Goal: Communication & Community: Answer question/provide support

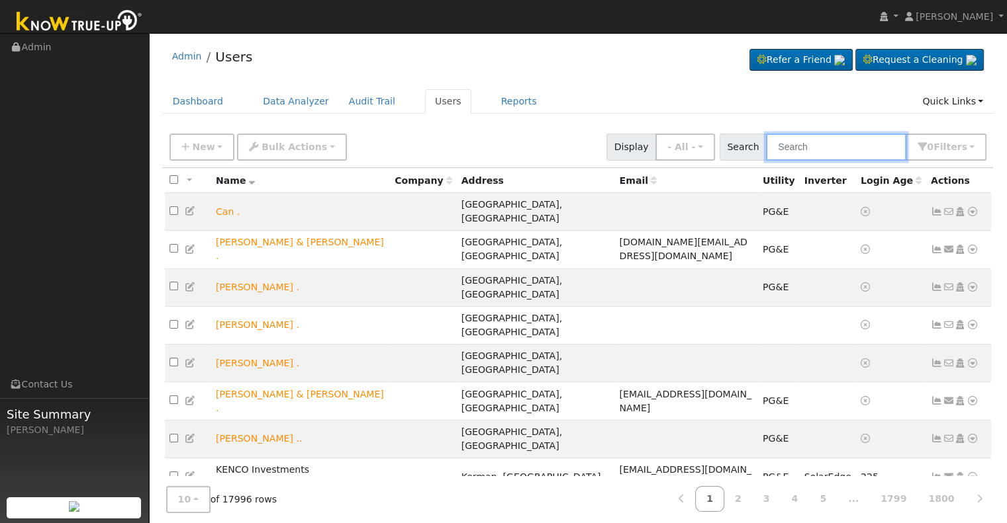
click at [812, 149] on input "text" at bounding box center [836, 147] width 140 height 27
paste input "[PERSON_NAME]"
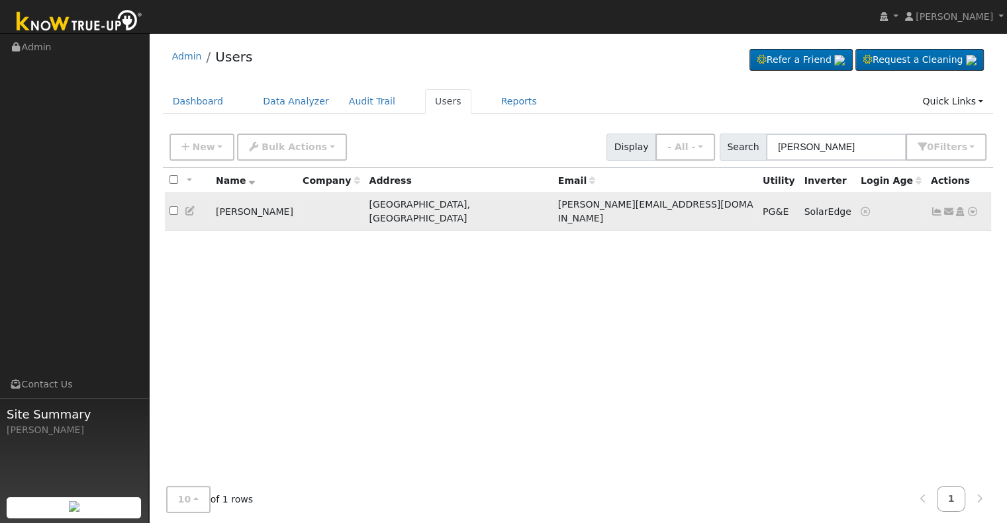
click at [937, 208] on icon at bounding box center [936, 211] width 12 height 9
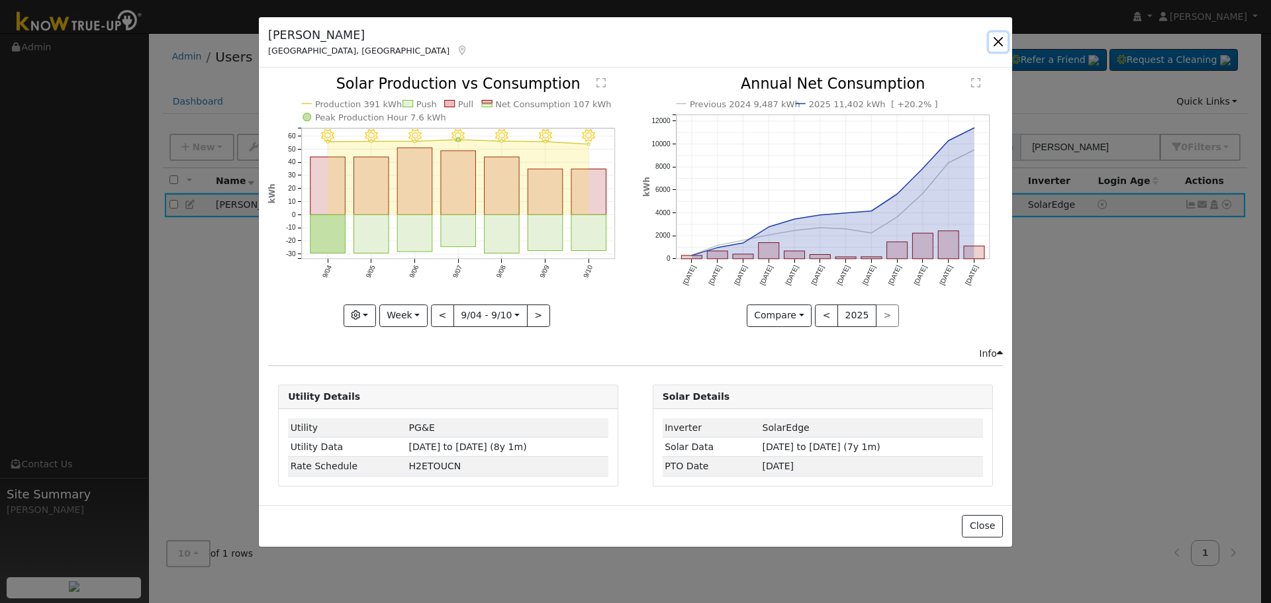
click at [995, 36] on button "button" at bounding box center [998, 41] width 19 height 19
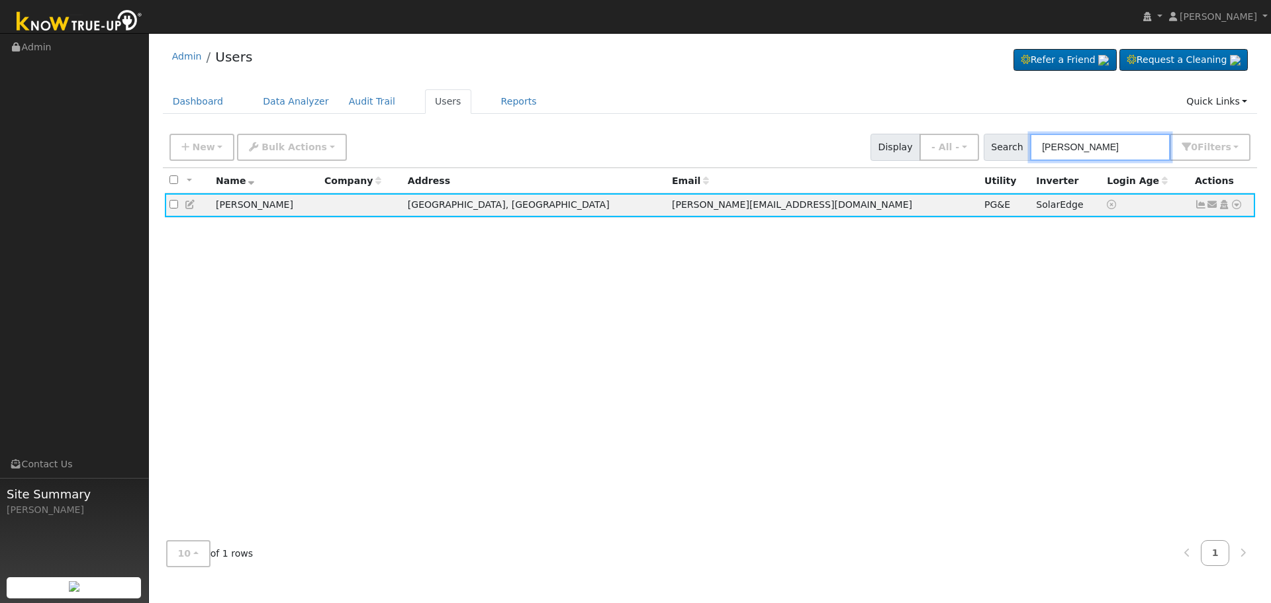
drag, startPoint x: 971, startPoint y: 148, endPoint x: 786, endPoint y: 148, distance: 184.6
click at [788, 148] on div "New Add User Quick Add Quick Connect Quick Convert Lead Bulk Actions Send Email…" at bounding box center [710, 145] width 1086 height 32
paste input "[PERSON_NAME]"
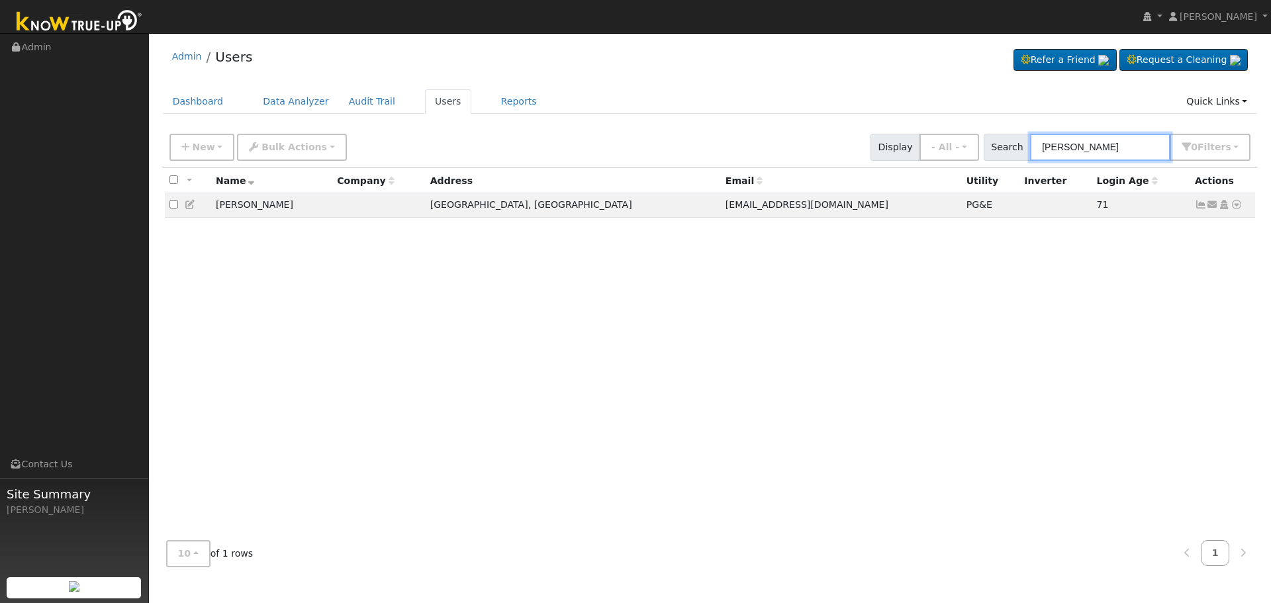
type input "[PERSON_NAME]"
click at [192, 203] on icon at bounding box center [191, 204] width 12 height 9
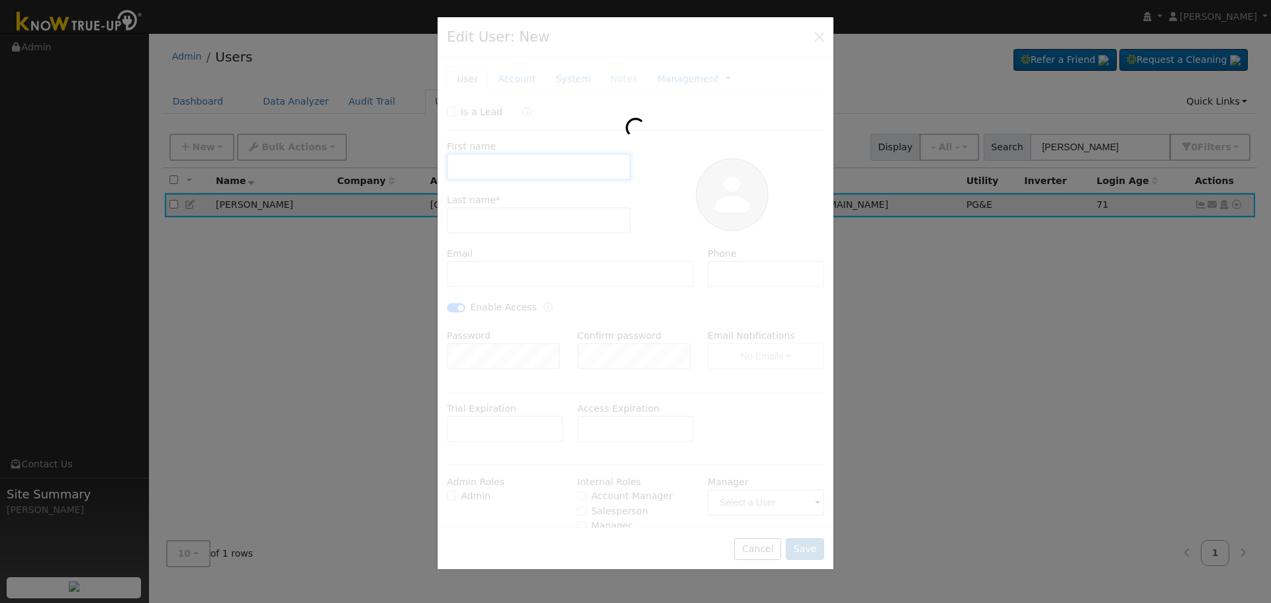
type input "[PERSON_NAME]"
type input "[EMAIL_ADDRESS][DOMAIN_NAME]"
type input "5592881856"
checkbox input "true"
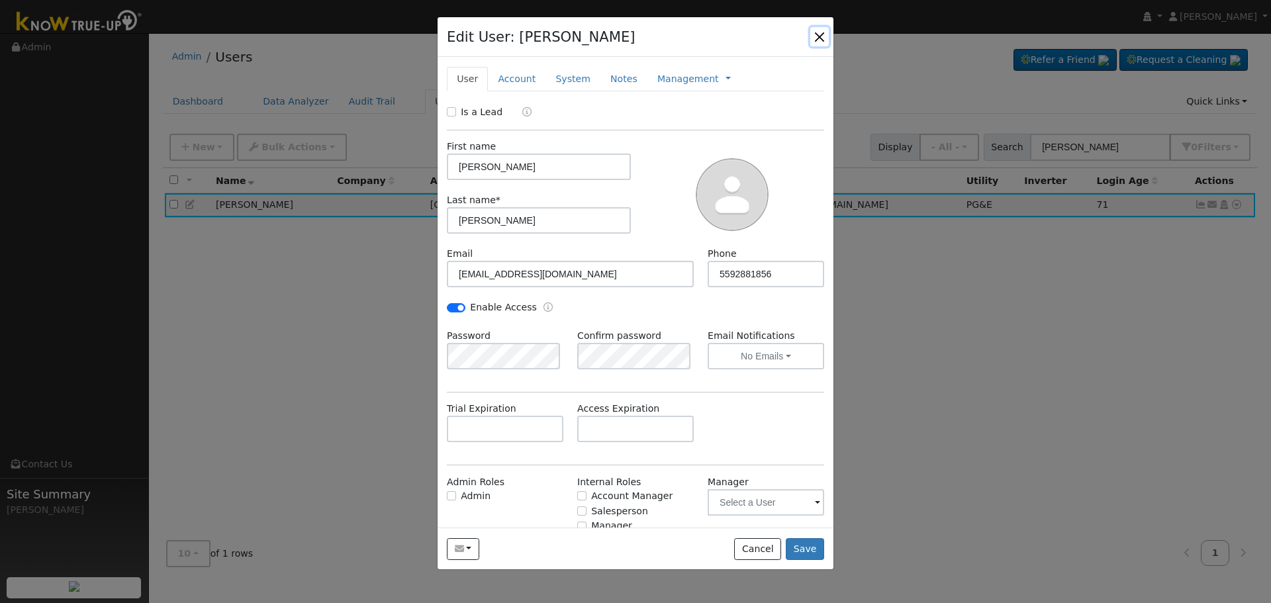
click at [819, 34] on button "button" at bounding box center [819, 36] width 19 height 19
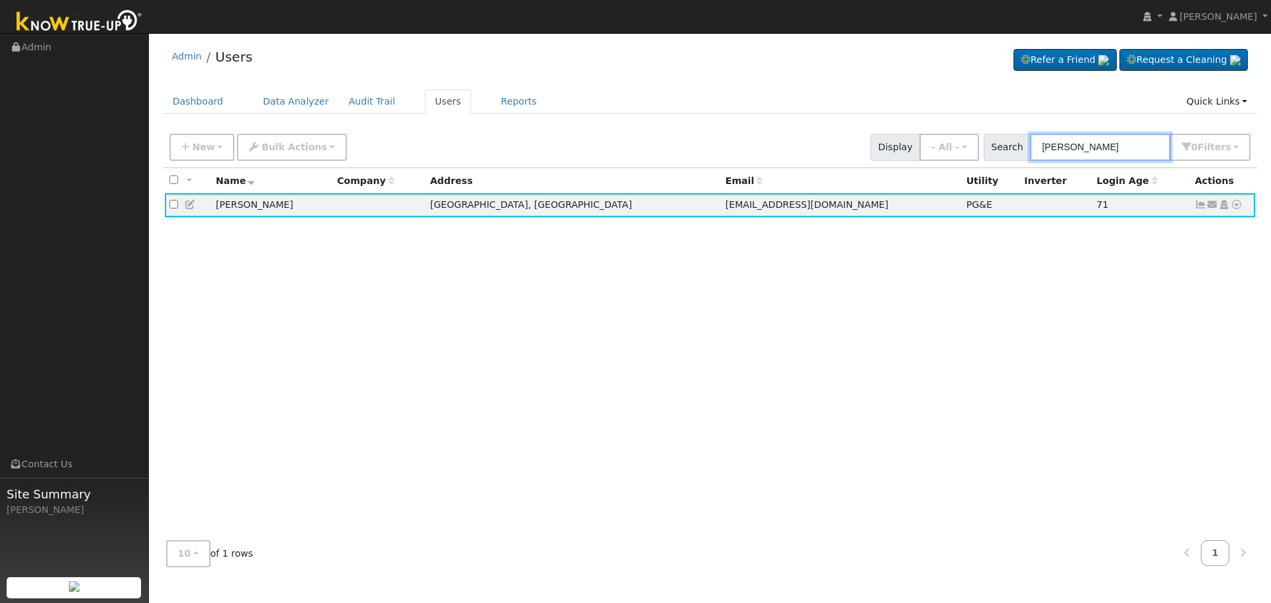
click at [1006, 143] on input "[PERSON_NAME]" at bounding box center [1100, 147] width 140 height 27
click at [1006, 203] on icon at bounding box center [1212, 204] width 12 height 9
click at [1006, 228] on link "Send Email..." at bounding box center [1171, 227] width 92 height 19
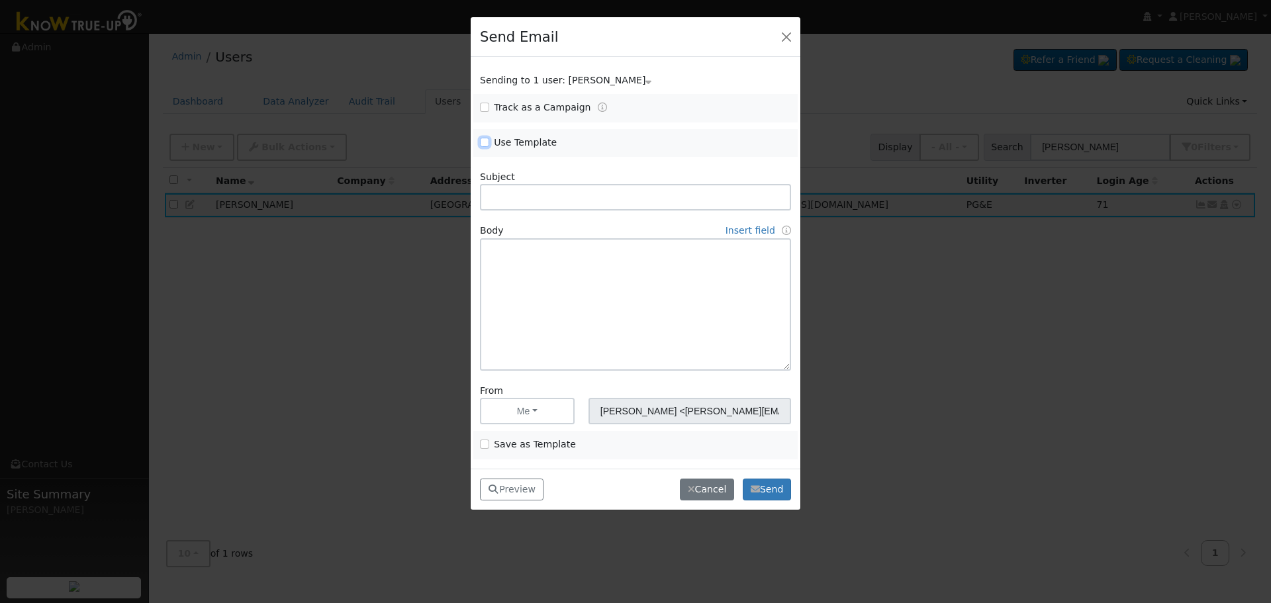
click at [484, 142] on input "Use Template" at bounding box center [484, 142] width 9 height 9
checkbox input "true"
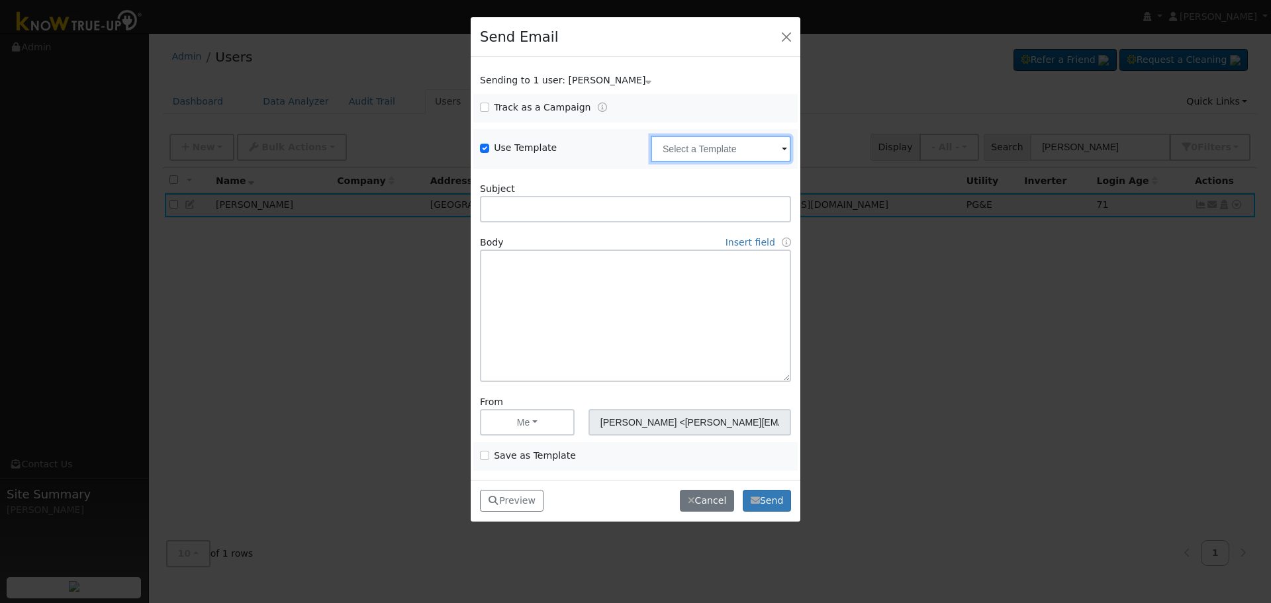
click at [731, 156] on input "text" at bounding box center [721, 149] width 140 height 26
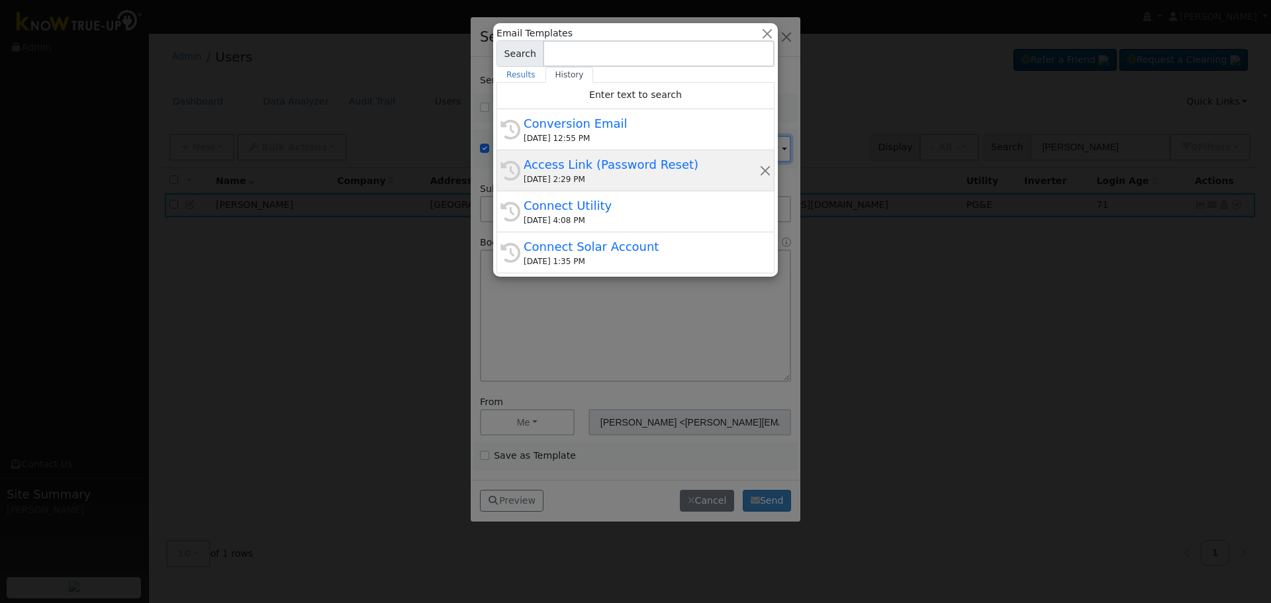
click at [658, 175] on div "[DATE] 2:29 PM" at bounding box center [641, 179] width 236 height 12
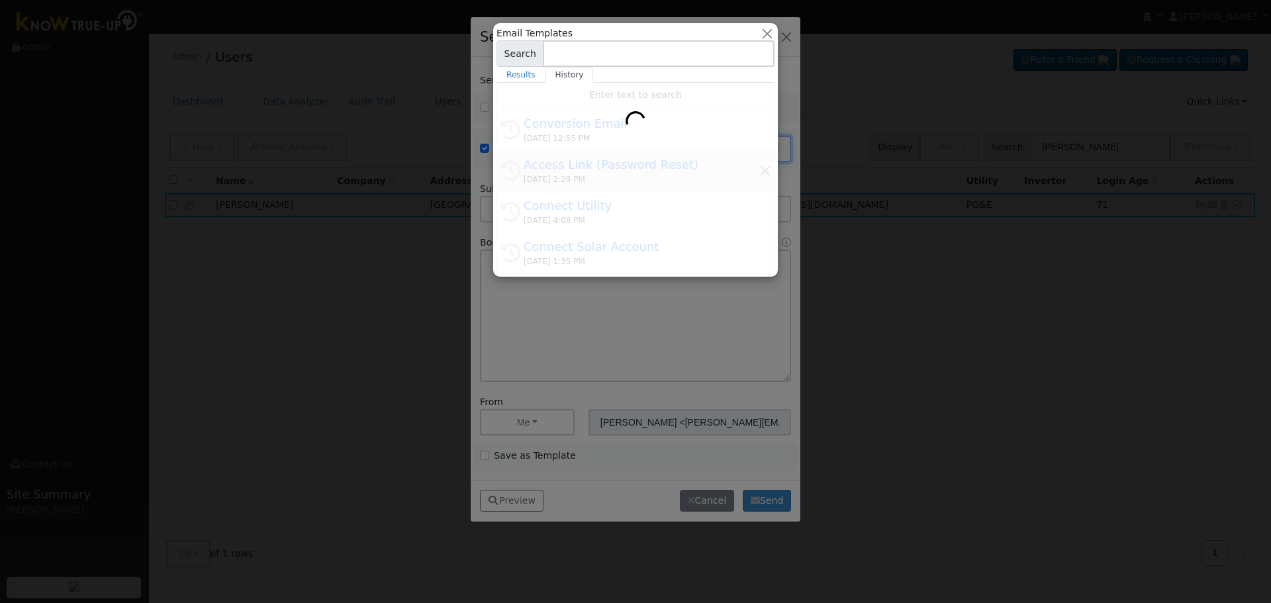
type input "Access Link (Password Reset)"
type input "Know True-Up Access Link (Password Reset)"
type textarea "Dear {user_fname}, Here is a link to access Know True-Up. You will be asked to …"
type input "Know True-Up <[EMAIL_ADDRESS][DOMAIN_NAME]>"
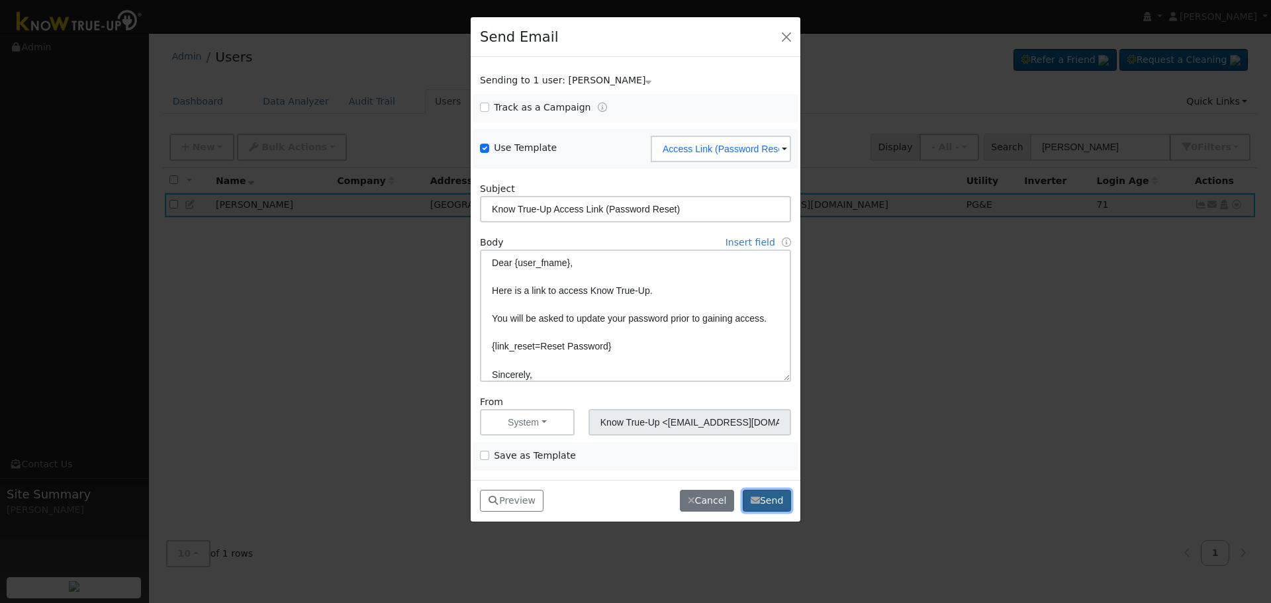
click at [771, 503] on button "Send" at bounding box center [767, 501] width 48 height 23
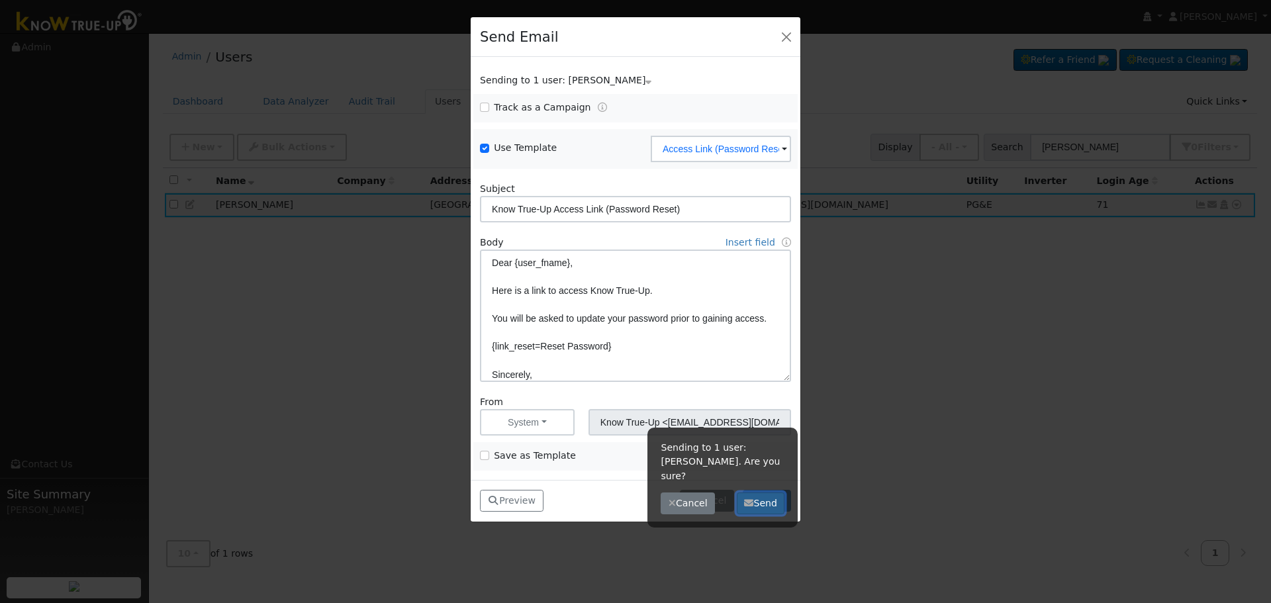
click at [772, 492] on button "Send" at bounding box center [761, 503] width 48 height 23
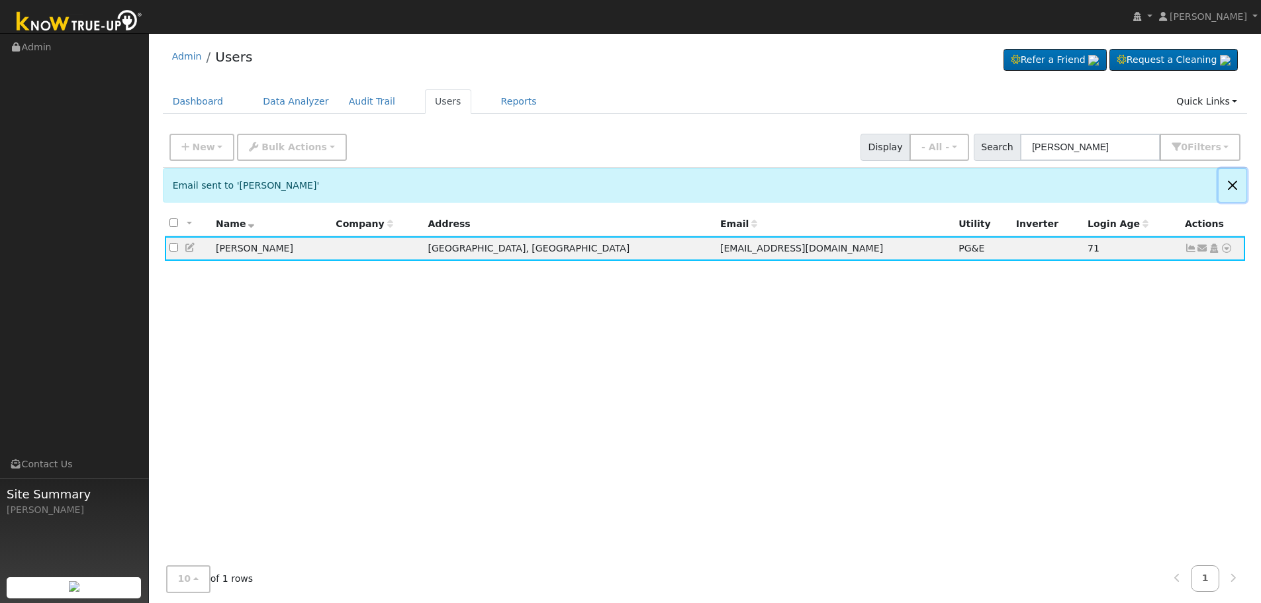
click at [1006, 190] on button "Close" at bounding box center [1232, 185] width 28 height 32
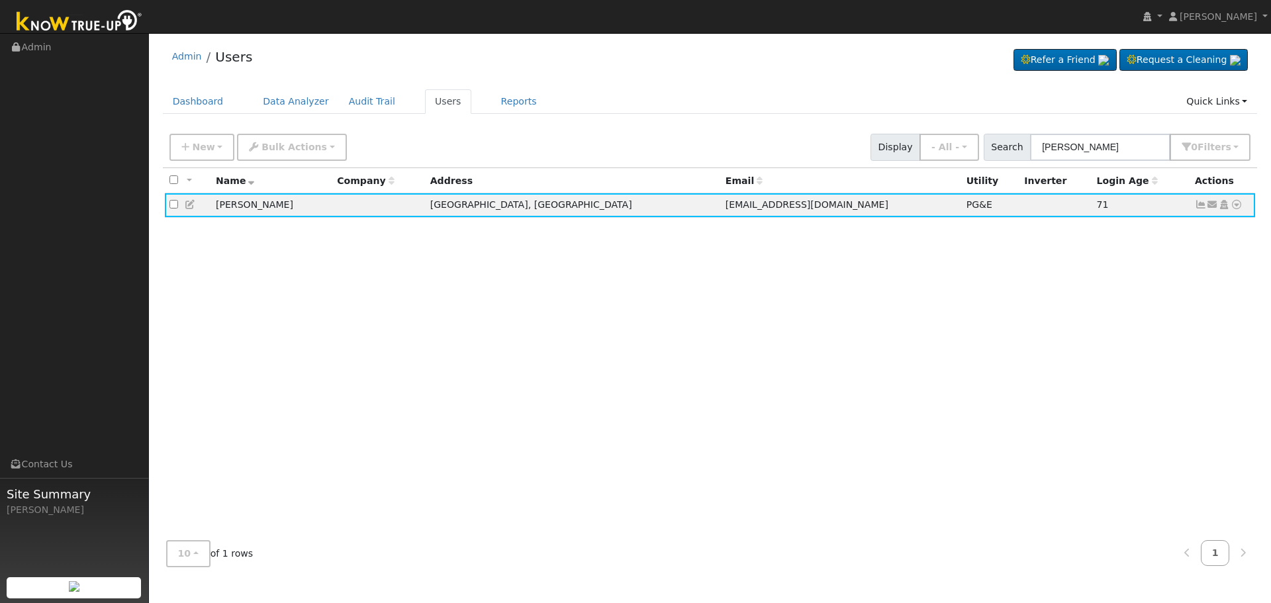
click at [952, 488] on div "All None All on page None on page Name Company Address Email Utility Inverter L…" at bounding box center [710, 349] width 1095 height 362
drag, startPoint x: 1124, startPoint y: 148, endPoint x: 948, endPoint y: 137, distance: 177.0
click at [952, 138] on div "New Add User Quick Add Quick Connect Quick Convert Lead Bulk Actions Send Email…" at bounding box center [710, 145] width 1086 height 32
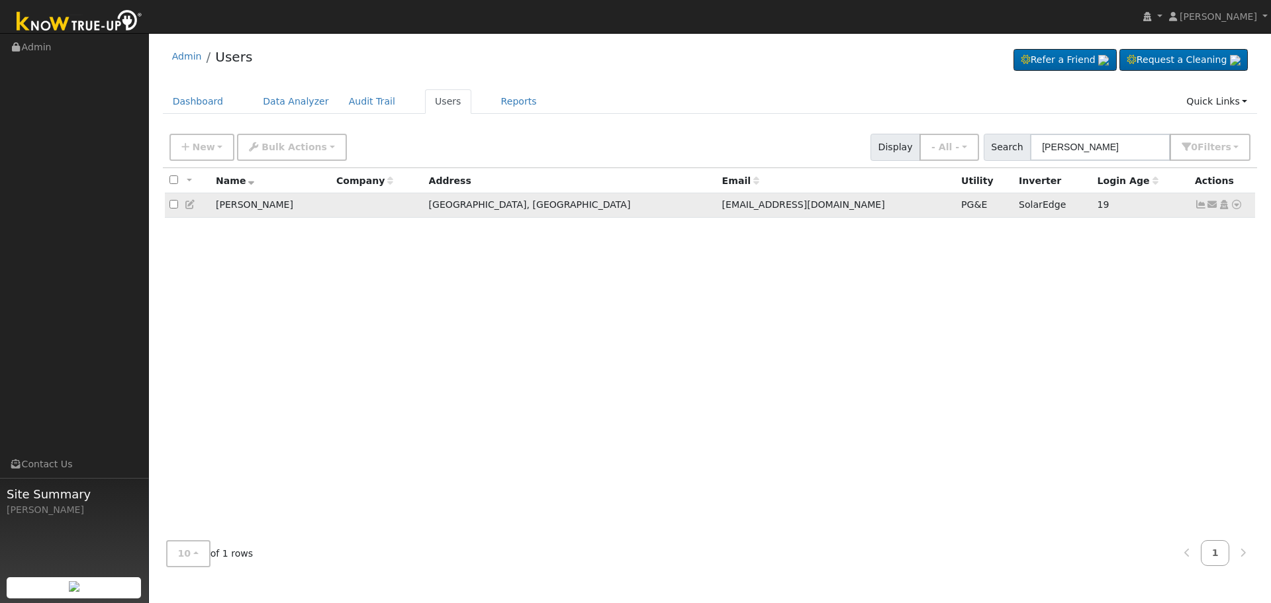
click at [1006, 204] on icon at bounding box center [1201, 204] width 12 height 9
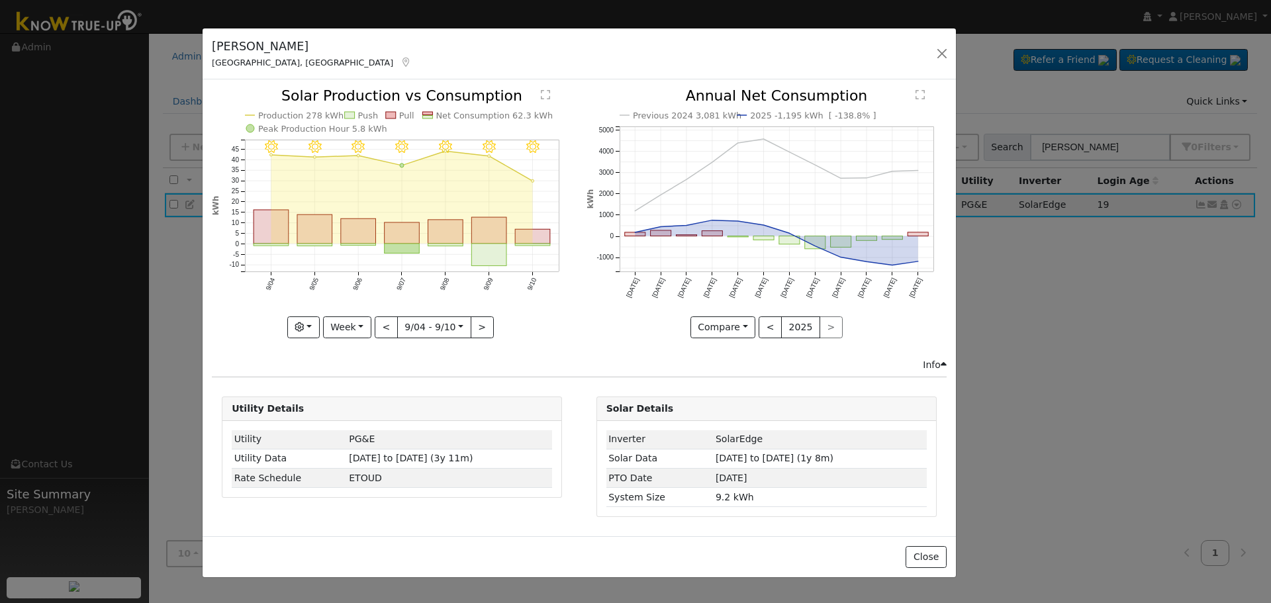
drag, startPoint x: 370, startPoint y: 36, endPoint x: 318, endPoint y: 49, distance: 53.1
click at [318, 49] on div "[PERSON_NAME] Selma, [GEOGRAPHIC_DATA]" at bounding box center [312, 54] width 214 height 32
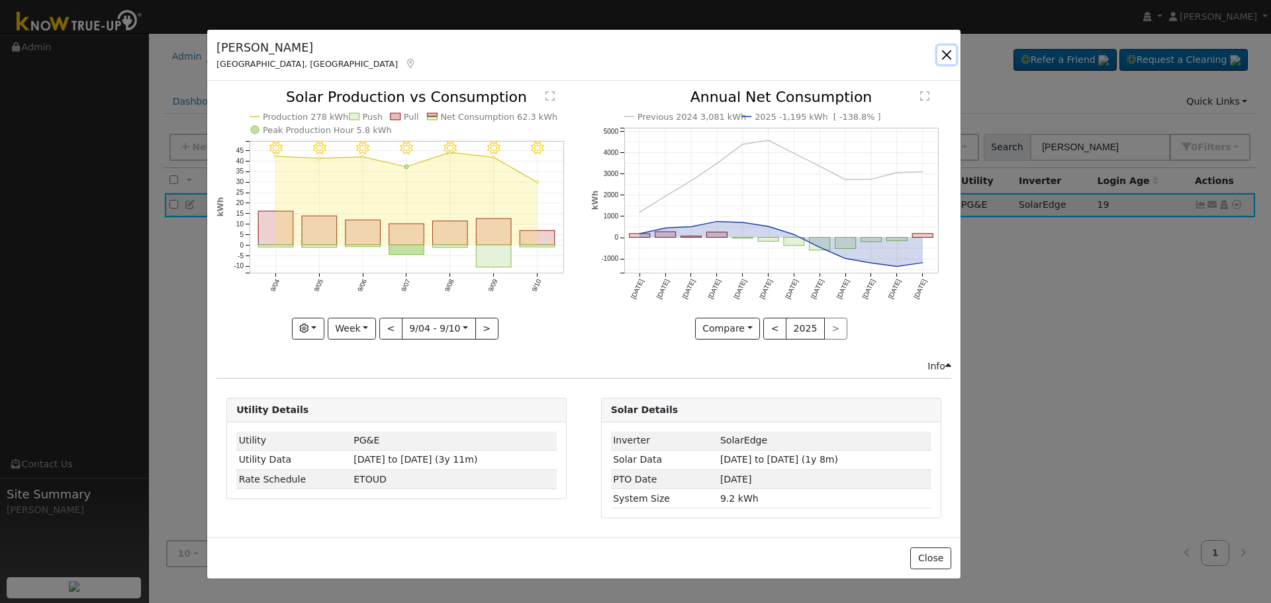
click at [942, 53] on button "button" at bounding box center [946, 55] width 19 height 19
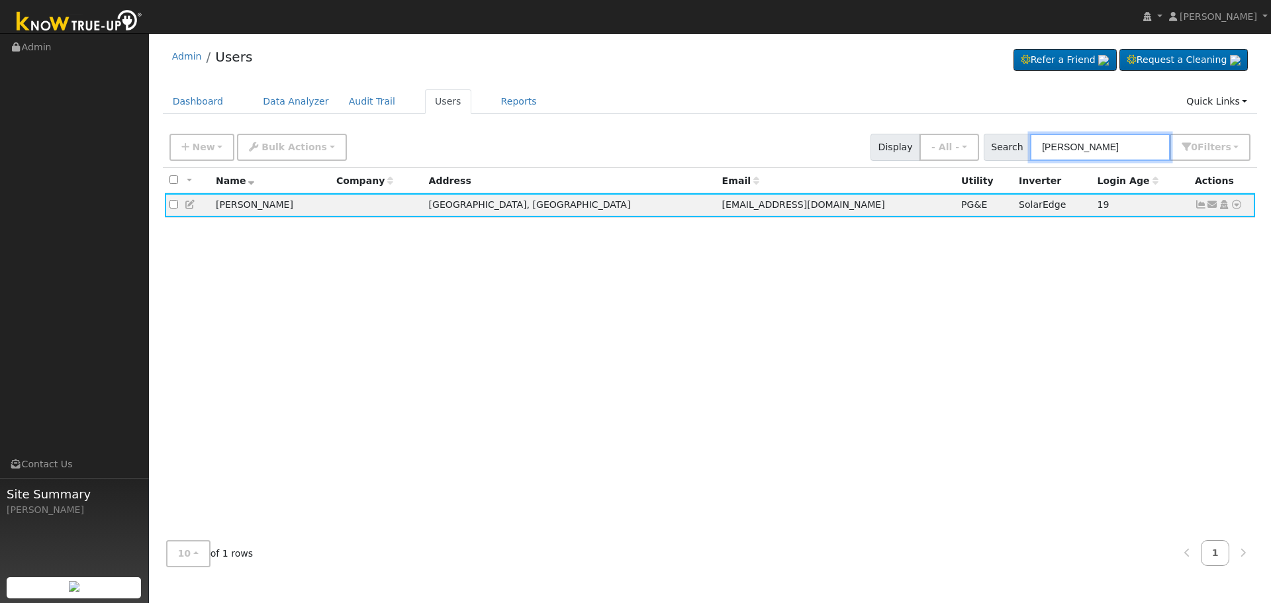
drag, startPoint x: 1159, startPoint y: 147, endPoint x: 690, endPoint y: 109, distance: 470.1
click at [690, 109] on div "Admin Users Refer a Friend Request a Cleaning" at bounding box center [710, 308] width 1108 height 537
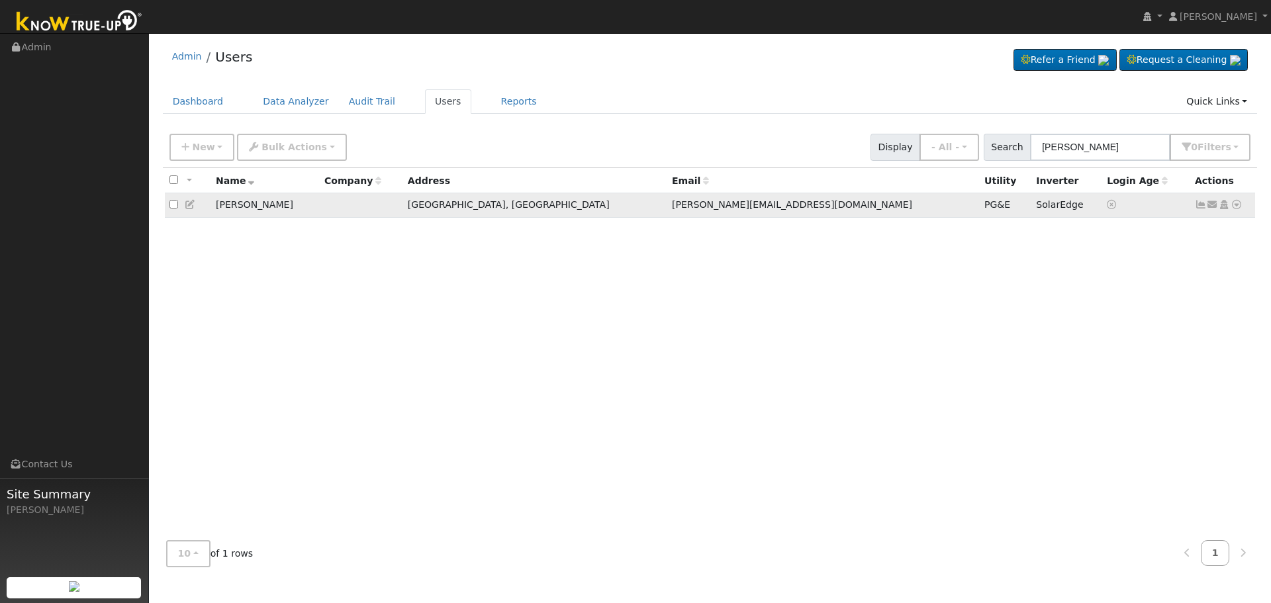
click at [1006, 206] on icon at bounding box center [1201, 204] width 12 height 9
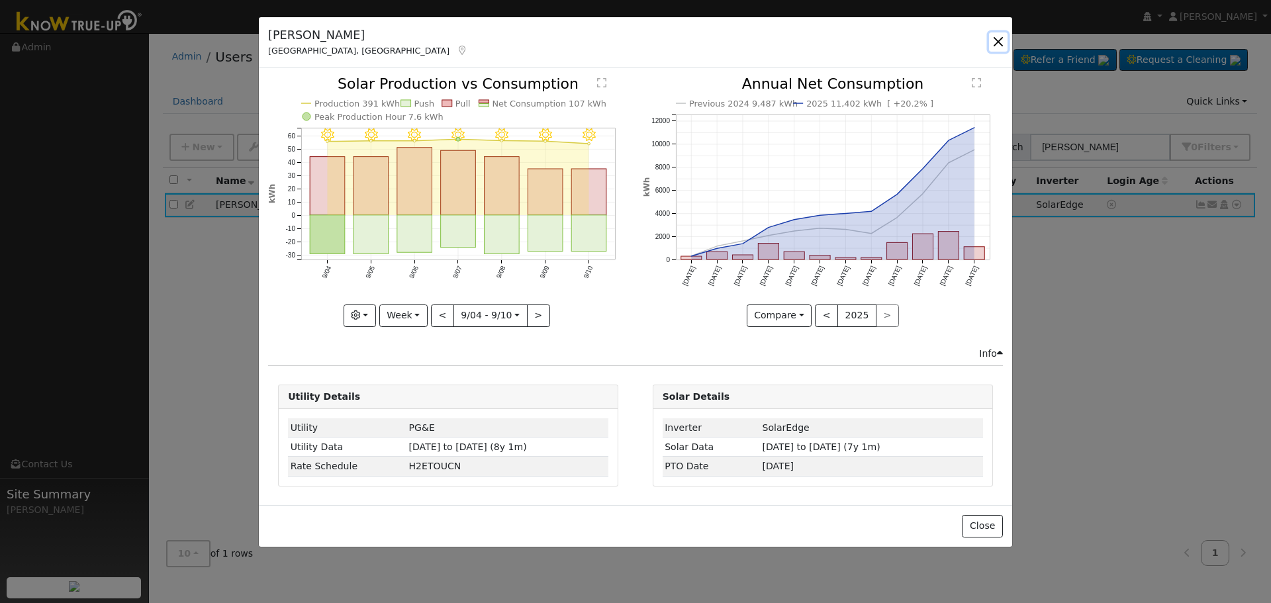
click at [993, 40] on button "button" at bounding box center [998, 41] width 19 height 19
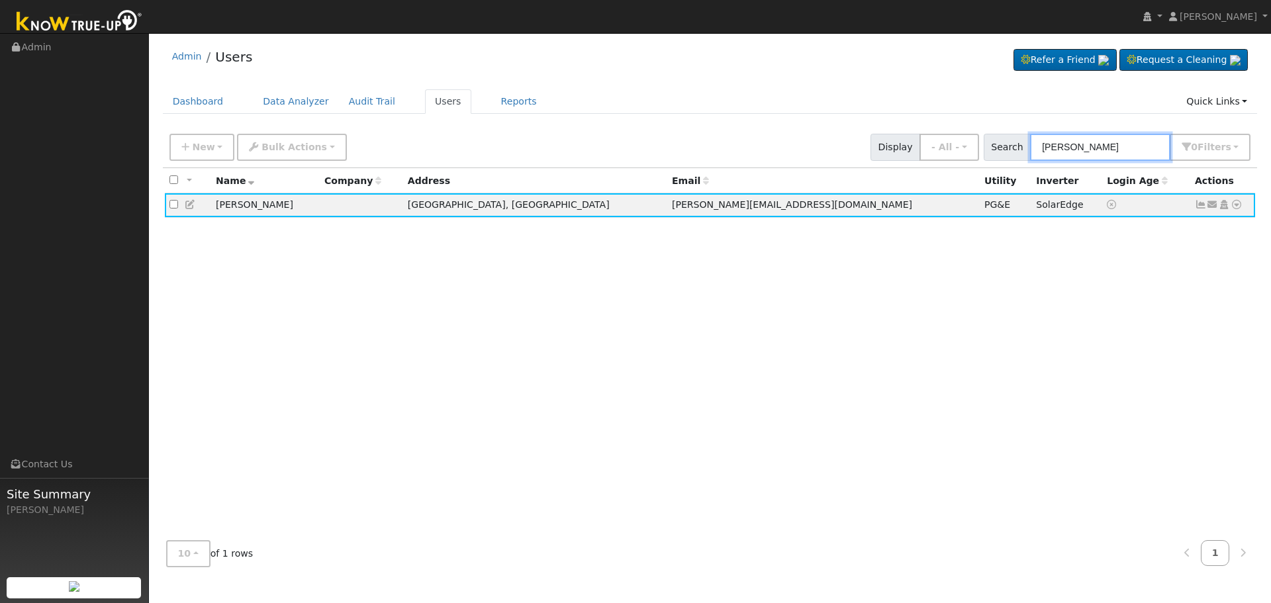
click at [1006, 146] on input "[PERSON_NAME]" at bounding box center [1100, 147] width 140 height 27
drag, startPoint x: 1134, startPoint y: 146, endPoint x: 852, endPoint y: 147, distance: 281.9
click at [859, 147] on div "New Add User Quick Add Quick Connect Quick Convert Lead Bulk Actions Send Email…" at bounding box center [710, 145] width 1086 height 32
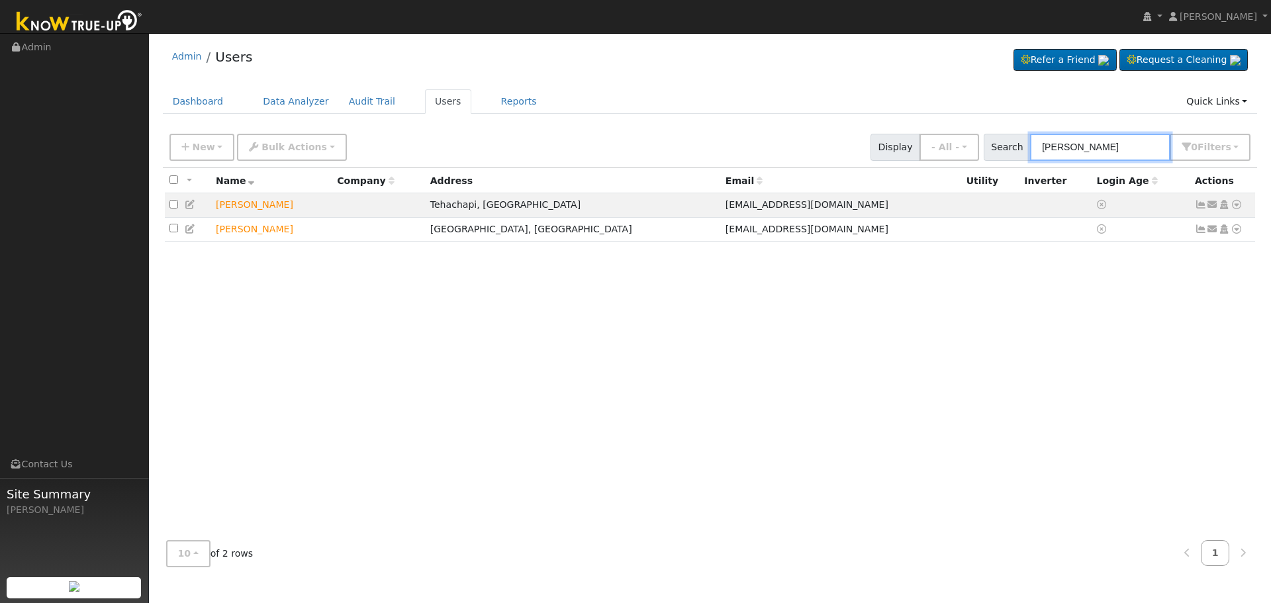
type input "[PERSON_NAME]"
click at [921, 361] on div "All None All on page None on page Name Company Address Email Utility Inverter L…" at bounding box center [710, 349] width 1095 height 362
click at [1006, 203] on icon at bounding box center [1212, 204] width 12 height 9
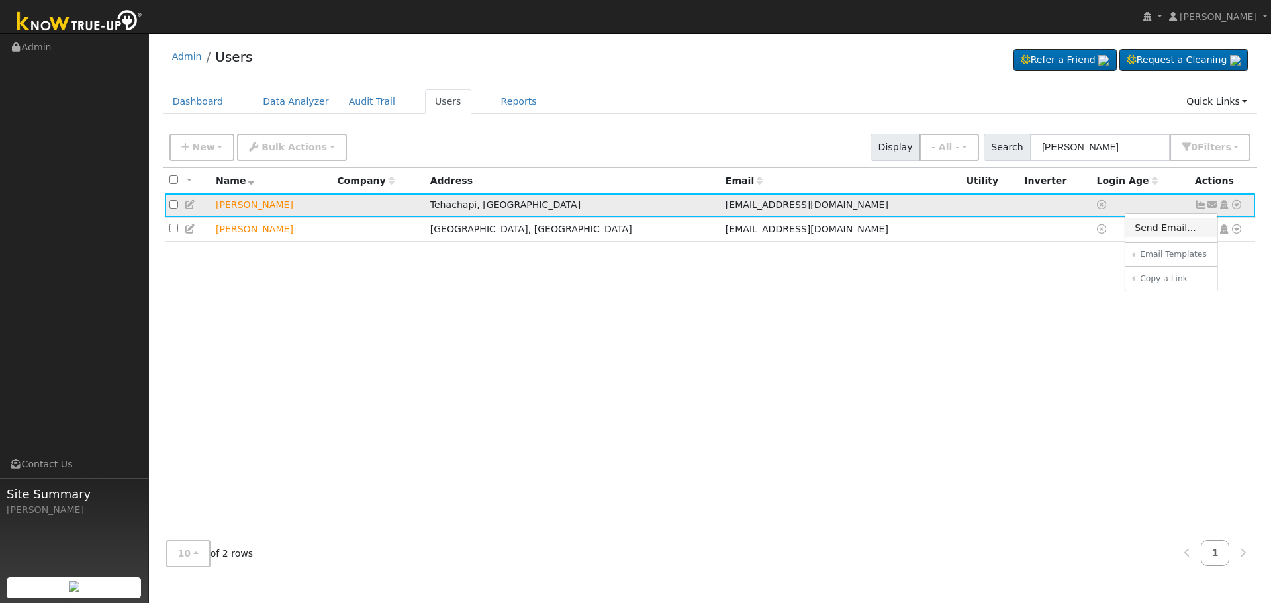
click at [1006, 225] on link "Send Email..." at bounding box center [1171, 227] width 92 height 19
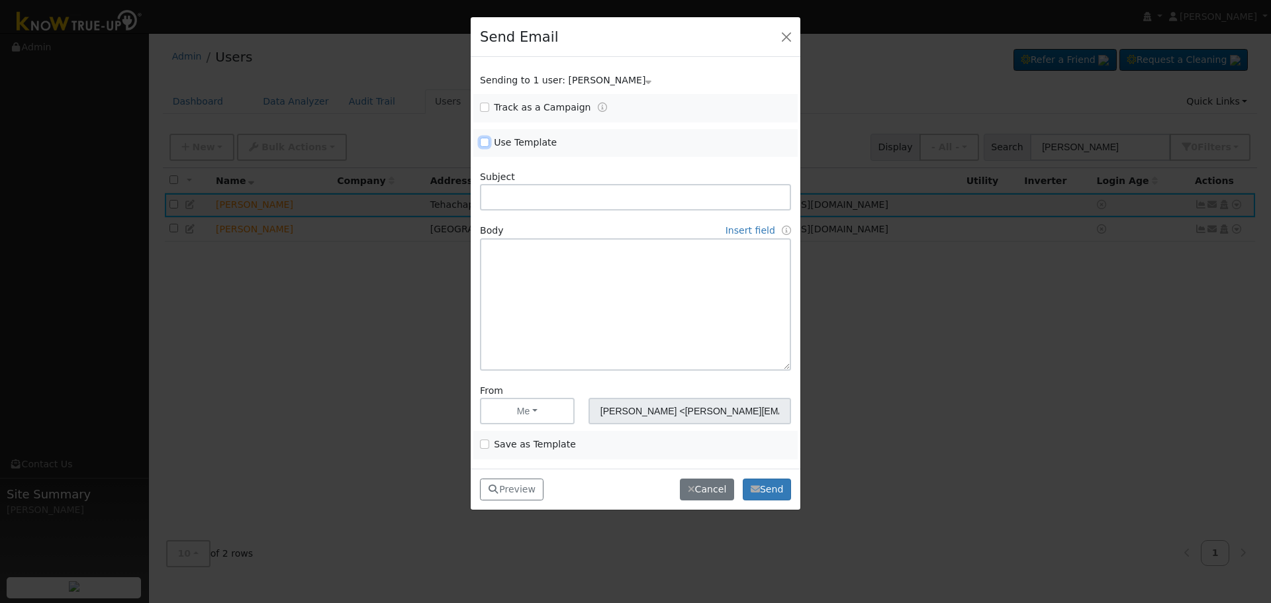
click at [487, 143] on input "Use Template" at bounding box center [484, 142] width 9 height 9
checkbox input "true"
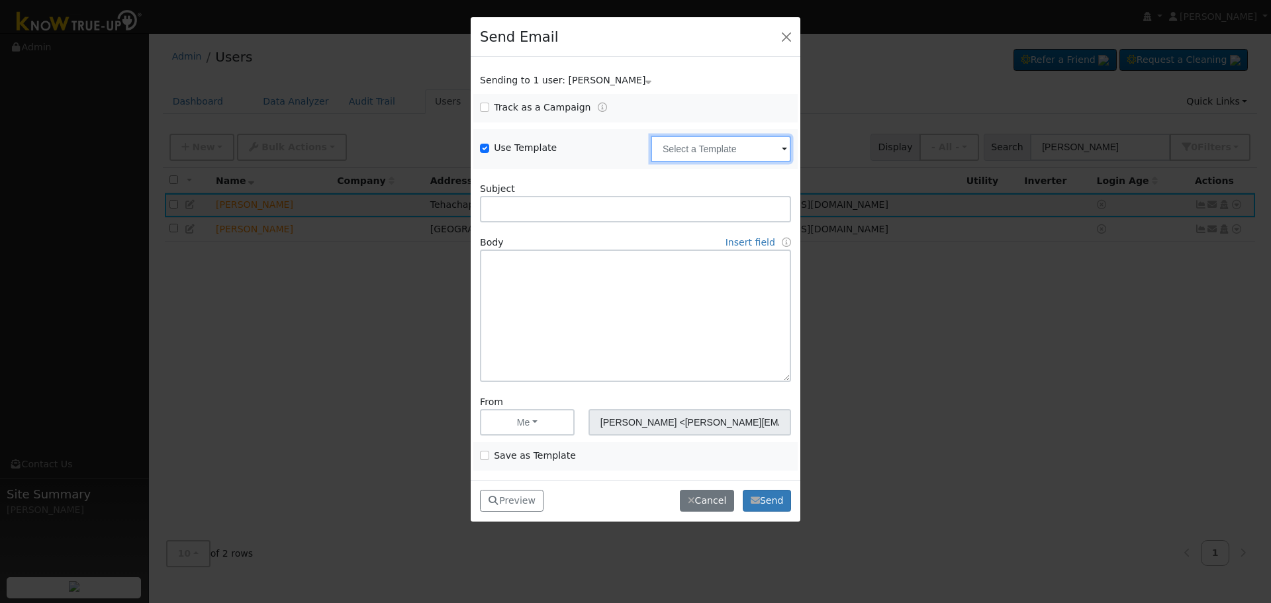
click at [682, 152] on input "text" at bounding box center [721, 149] width 140 height 26
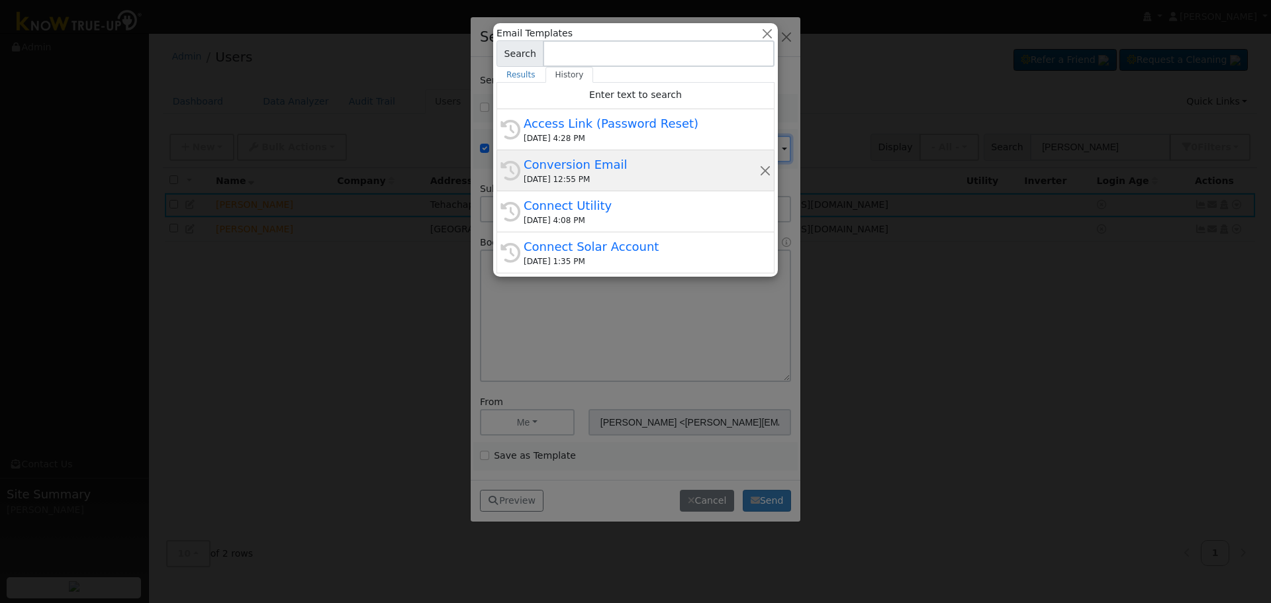
click at [653, 171] on div "Conversion Email" at bounding box center [641, 165] width 236 height 18
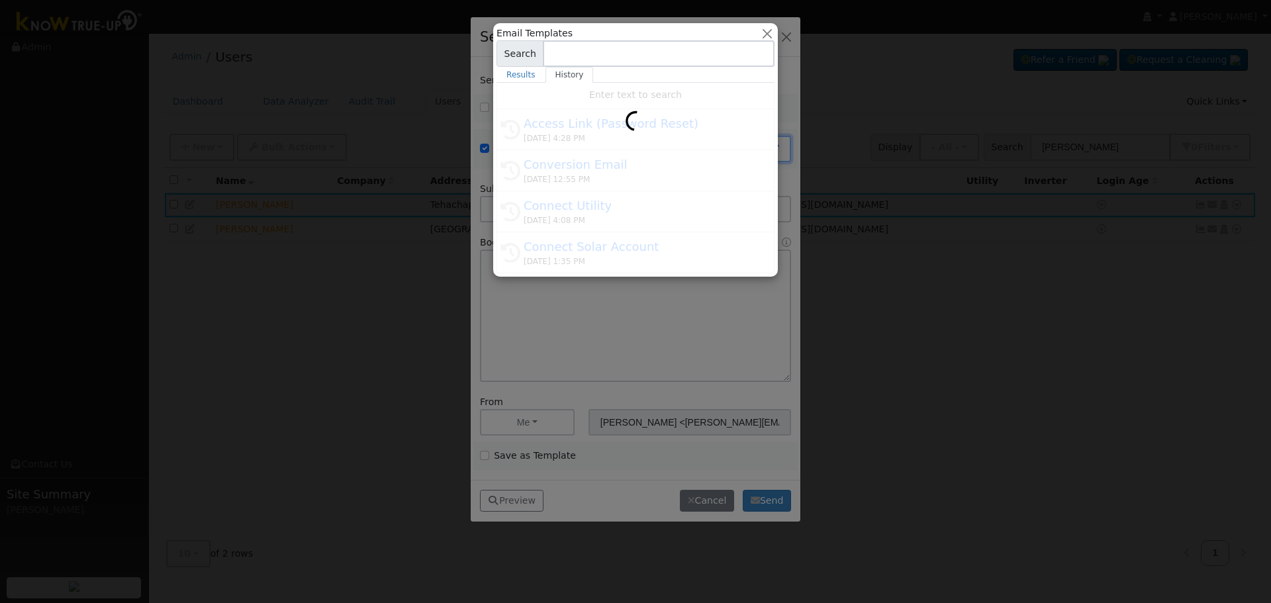
type input "Conversion Email"
type input "Connect Your Utility Account"
type textarea "Dear {user_fname}, The first step is to connect your electric utility account. …"
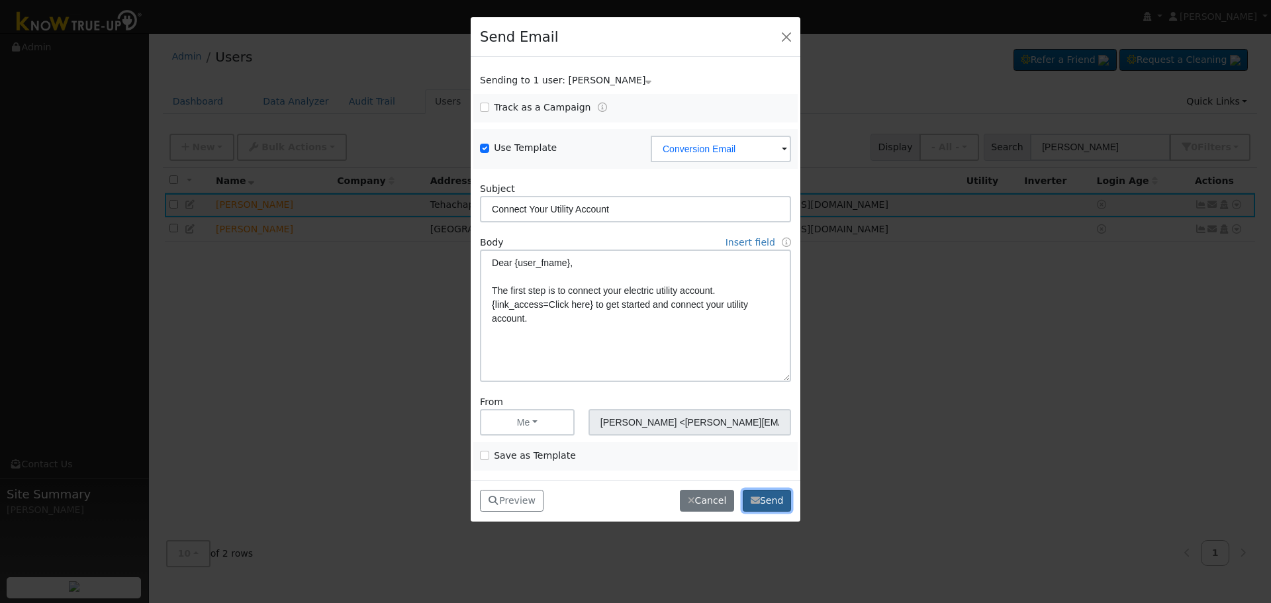
click at [781, 497] on button "Send" at bounding box center [767, 501] width 48 height 23
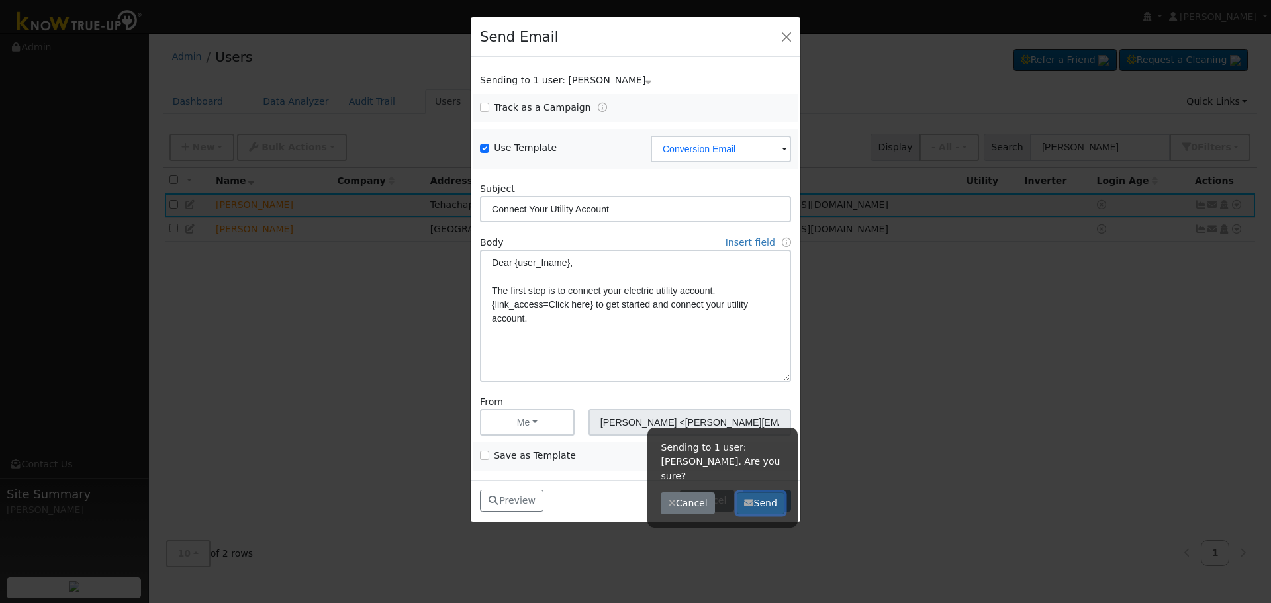
click at [775, 492] on button "Send" at bounding box center [761, 503] width 48 height 23
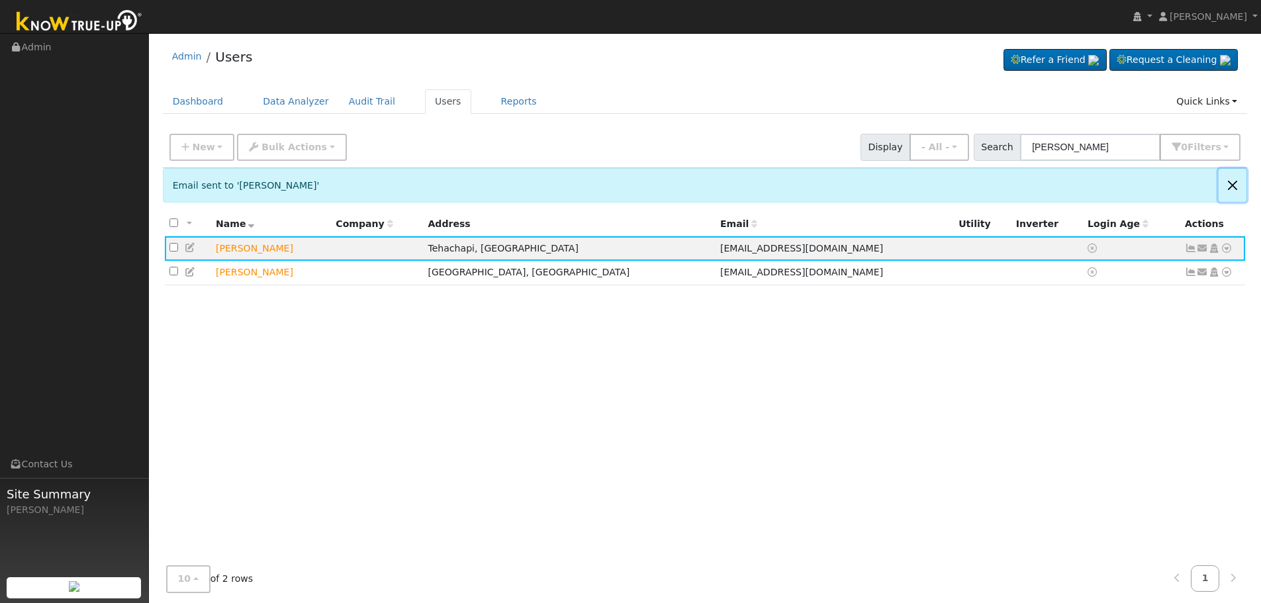
click at [1006, 182] on button "Close" at bounding box center [1232, 185] width 28 height 32
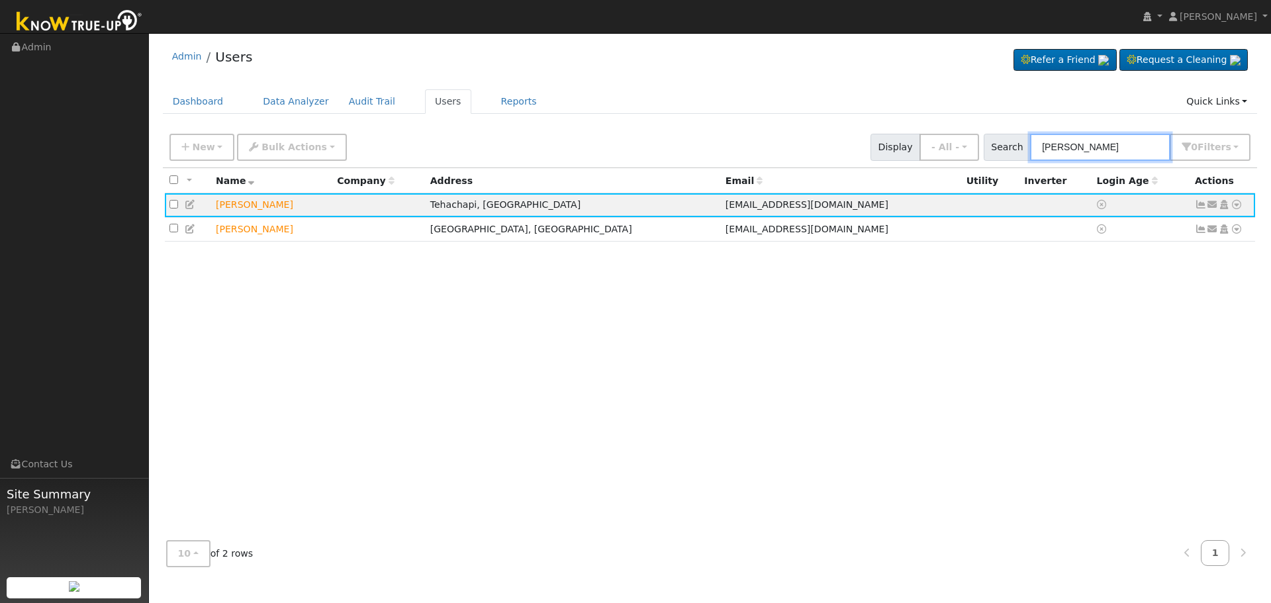
drag, startPoint x: 605, startPoint y: 109, endPoint x: 527, endPoint y: 95, distance: 78.8
click at [574, 106] on div "Admin Users Refer a Friend Request a Cleaning" at bounding box center [710, 308] width 1108 height 537
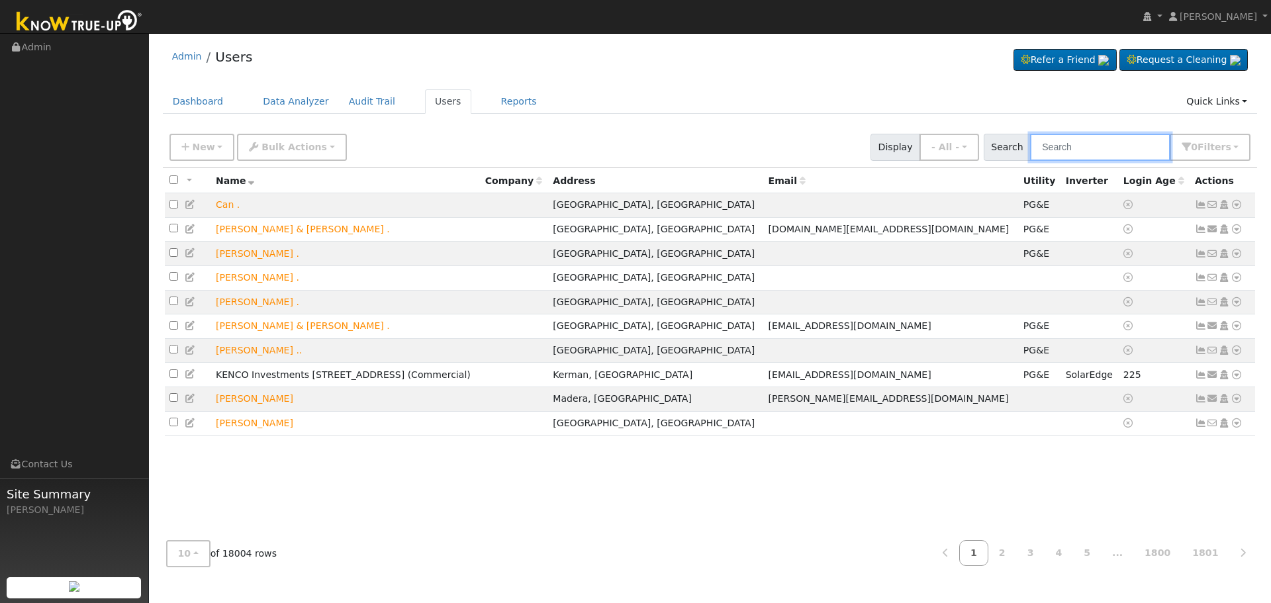
click at [1006, 142] on input "text" at bounding box center [1100, 147] width 140 height 27
type input "[PERSON_NAME]"
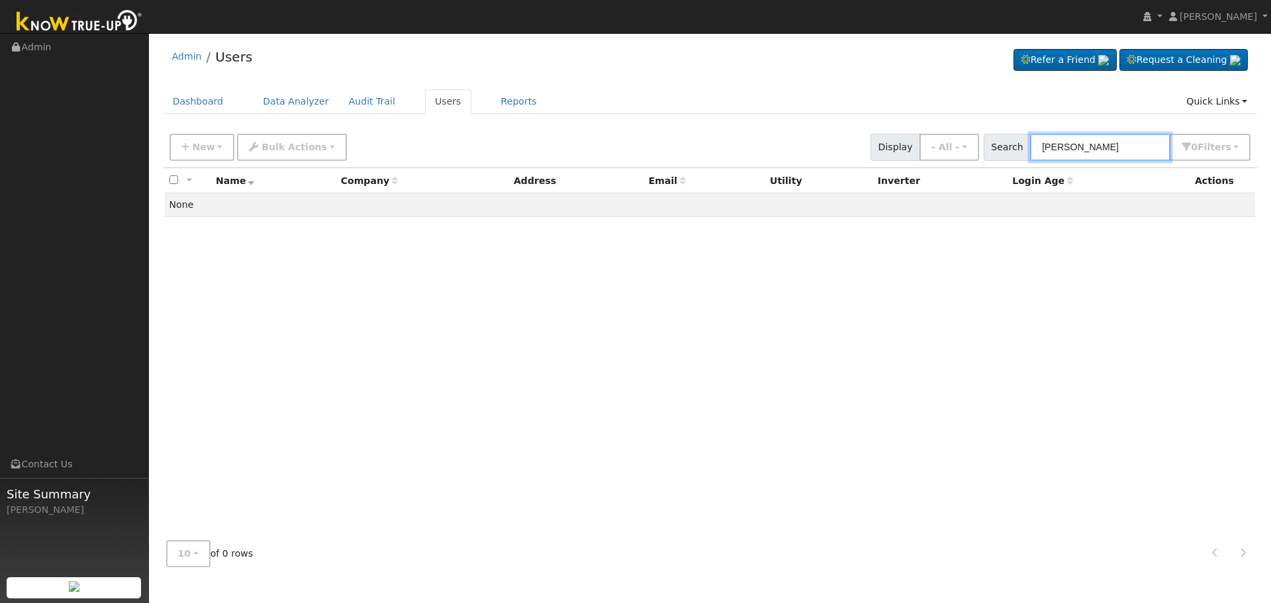
drag, startPoint x: 1118, startPoint y: 141, endPoint x: 653, endPoint y: 136, distance: 464.6
click at [737, 155] on div "New Add User Quick Add Quick Connect Quick Convert Lead Bulk Actions Send Email…" at bounding box center [710, 145] width 1086 height 32
